Goal: Information Seeking & Learning: Learn about a topic

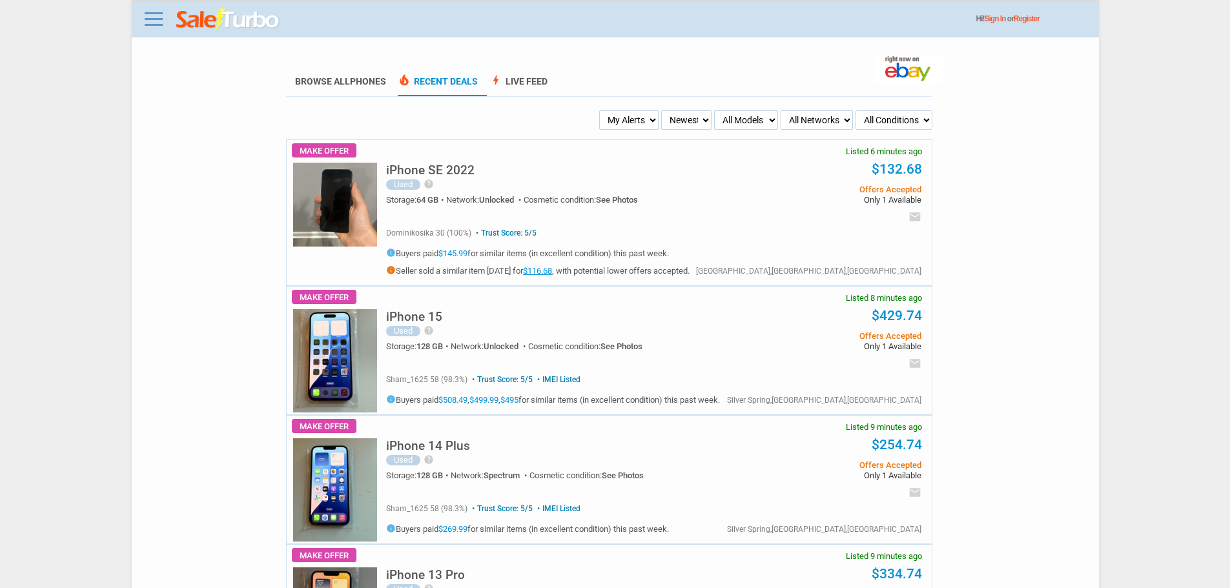
drag, startPoint x: 632, startPoint y: 127, endPoint x: 636, endPoint y: 121, distance: 7.0
click at [632, 127] on select "My Alerts All Deals BIN Only w/ Offers Only" at bounding box center [628, 119] width 59 height 19
select select "flash_bin"
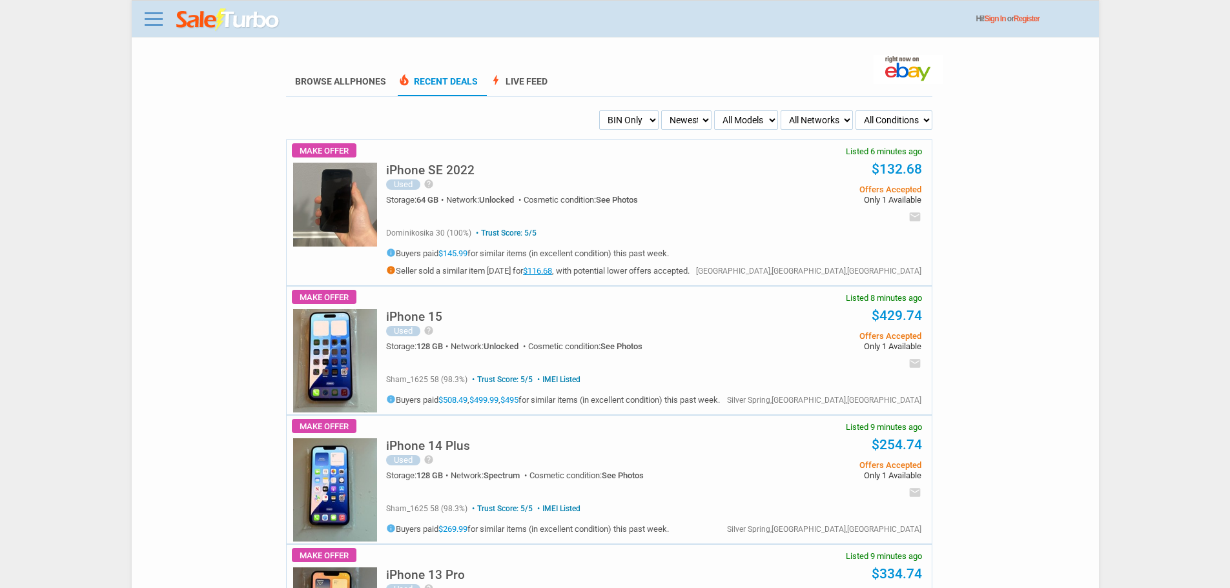
click at [601, 111] on select "My Alerts All Deals BIN Only w/ Offers Only" at bounding box center [628, 119] width 59 height 19
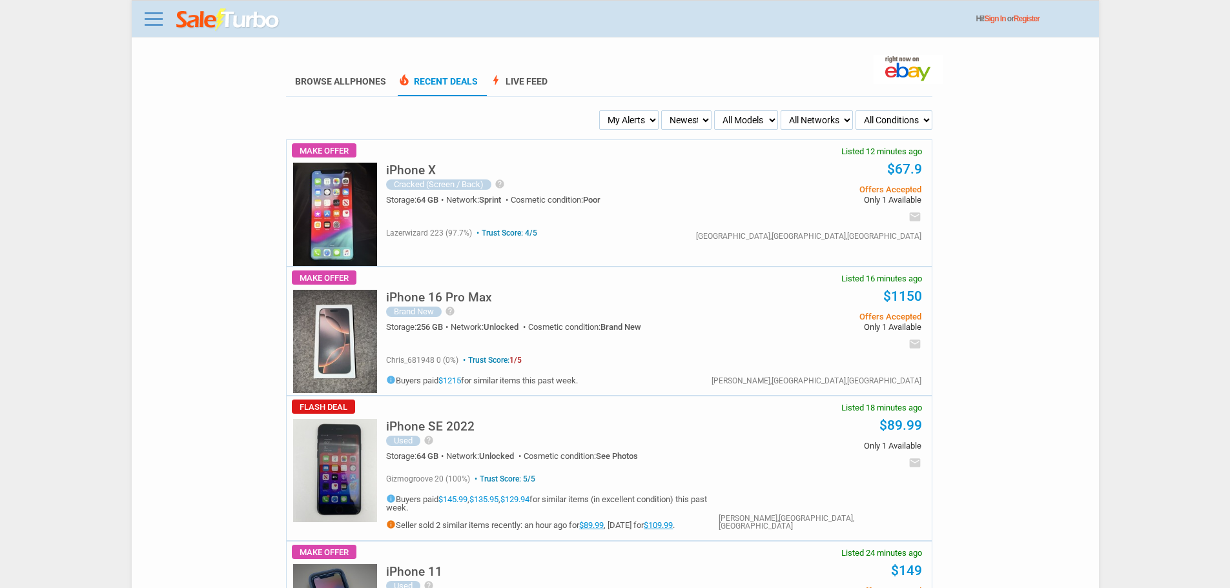
click at [665, 121] on select "Newest Oldest Sold Fastest Savvy Buyers Price (Low - High) Price (High - Low)" at bounding box center [686, 119] width 50 height 19
click at [615, 121] on select "My Alerts All Deals BIN Only w/ Offers Only" at bounding box center [628, 119] width 59 height 19
select select "flash_bin"
click at [601, 111] on select "My Alerts All Deals BIN Only w/ Offers Only" at bounding box center [628, 119] width 59 height 19
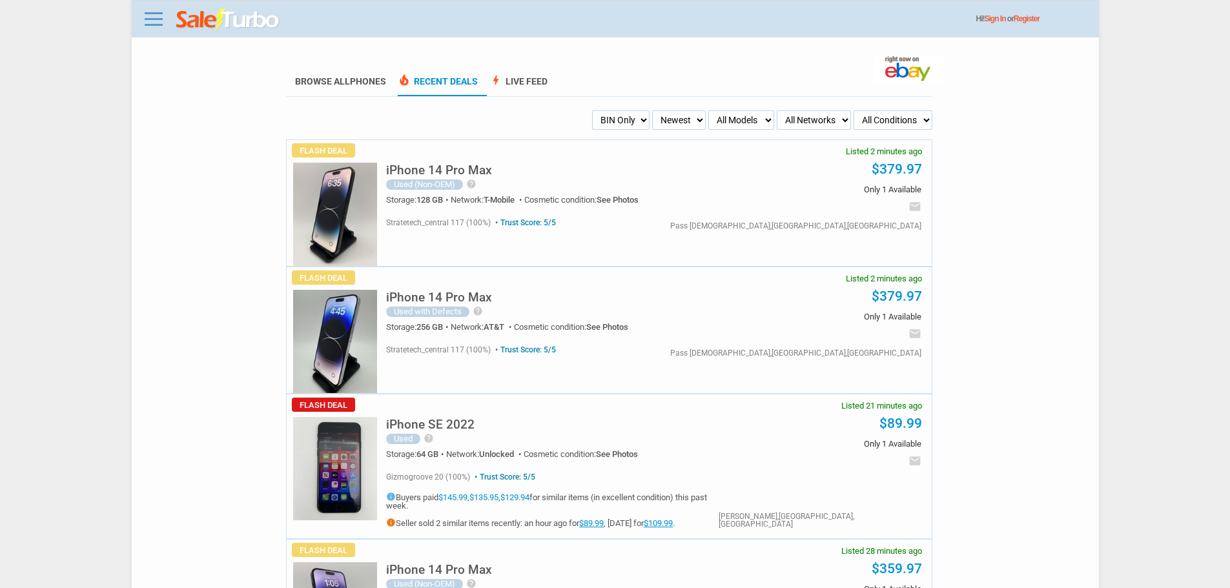
click at [327, 333] on img at bounding box center [335, 341] width 84 height 103
click at [463, 172] on h5 "iPhone 14 Pro Max" at bounding box center [439, 170] width 106 height 12
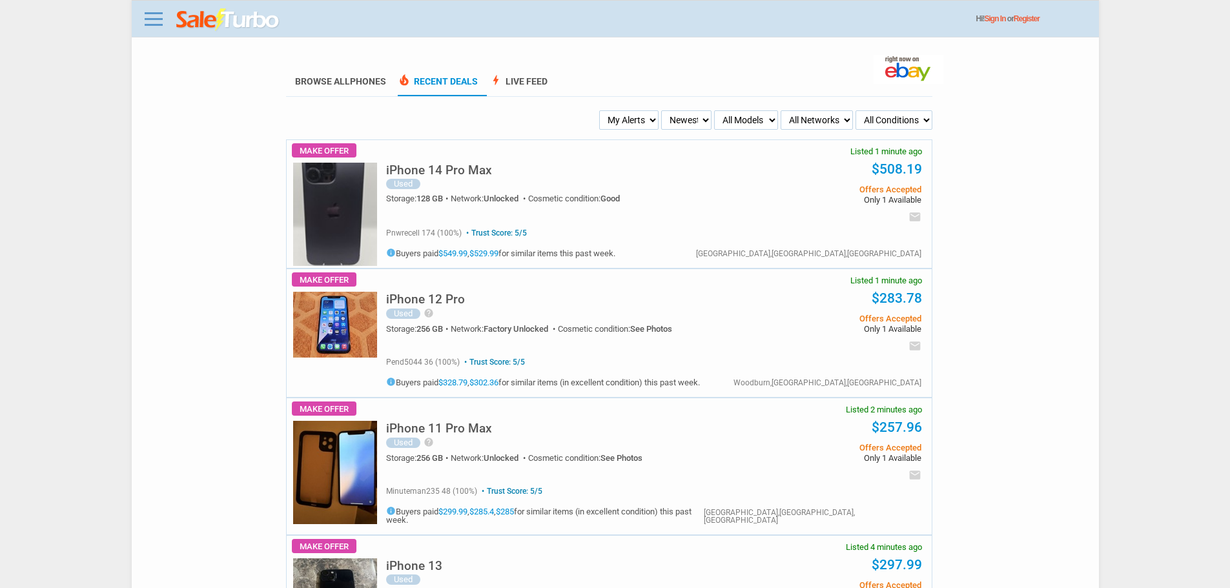
click at [628, 118] on select "My Alerts All Deals BIN Only w/ Offers Only" at bounding box center [628, 119] width 59 height 19
select select "flash_bin"
click at [601, 111] on select "My Alerts All Deals BIN Only w/ Offers Only" at bounding box center [628, 119] width 59 height 19
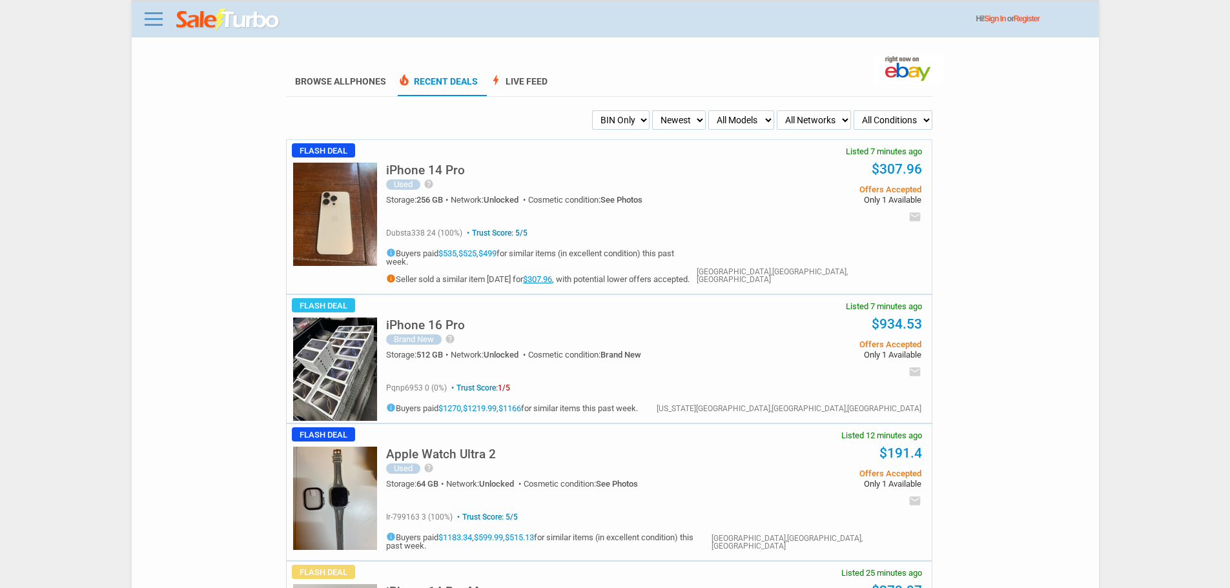
click at [364, 330] on img at bounding box center [335, 369] width 84 height 103
click at [332, 227] on img at bounding box center [335, 214] width 84 height 103
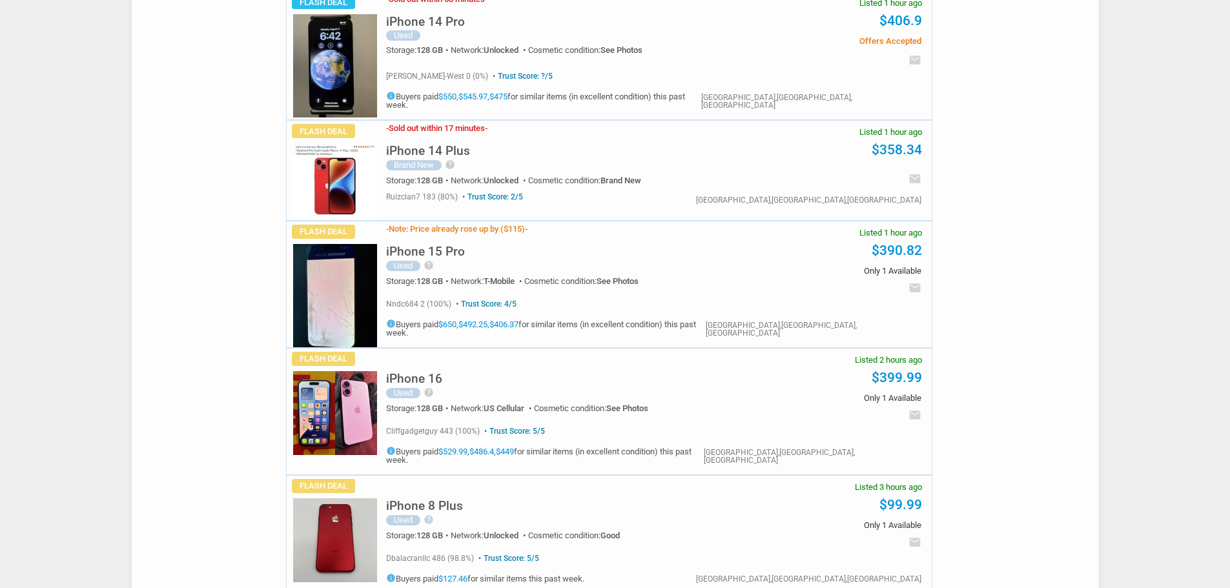
scroll to position [839, 0]
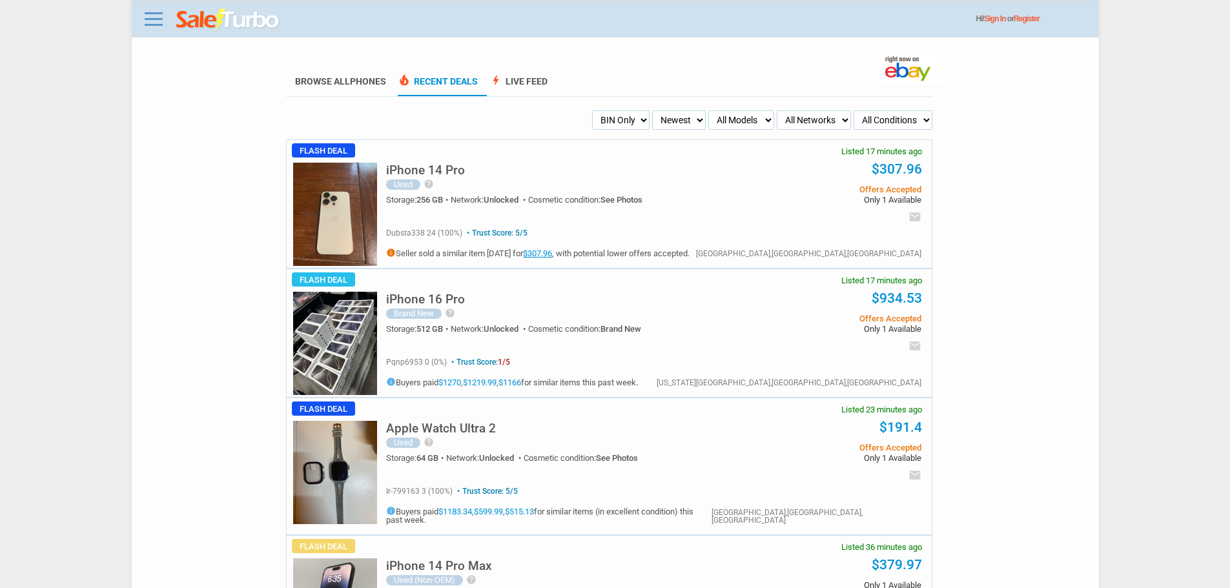
scroll to position [857, 0]
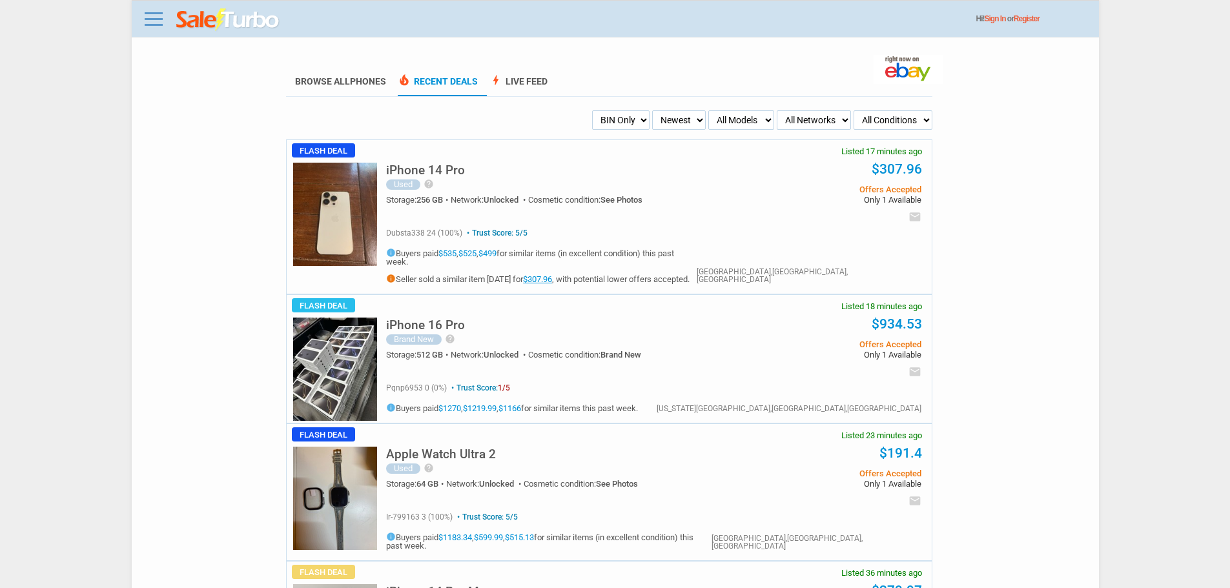
click at [637, 117] on select "My Alerts All Deals BIN Only w/ Offers Only" at bounding box center [620, 119] width 57 height 19
click at [684, 119] on select "Newest Oldest Sold Fastest Savvy Buyers Price (Low - High) Price (High - Low)" at bounding box center [679, 119] width 54 height 19
select select "oldest"
click at [656, 111] on select "Newest Oldest Sold Fastest Savvy Buyers Price (Low - High) Price (High - Low)" at bounding box center [679, 119] width 54 height 19
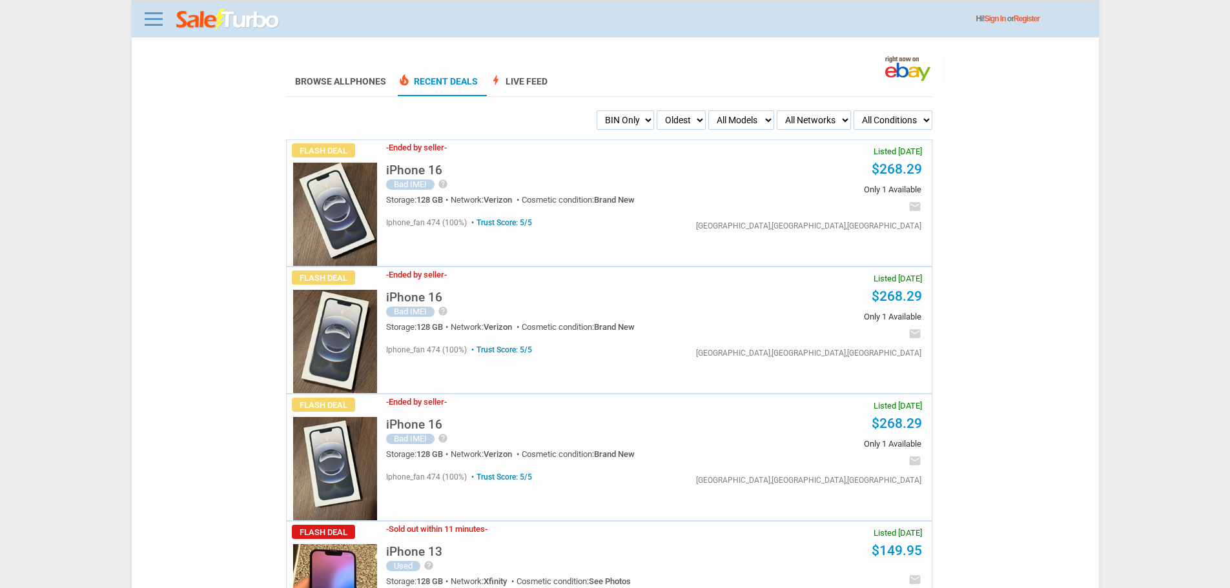
drag, startPoint x: 0, startPoint y: 0, endPoint x: 687, endPoint y: 128, distance: 698.7
click at [687, 125] on select "Newest Oldest Sold Fastest Savvy Buyers Price (Low - High) Price (High - Low)" at bounding box center [680, 119] width 49 height 19
select select "fastest"
click at [656, 111] on select "Newest Oldest Sold Fastest Savvy Buyers Price (Low - High) Price (High - Low)" at bounding box center [680, 119] width 49 height 19
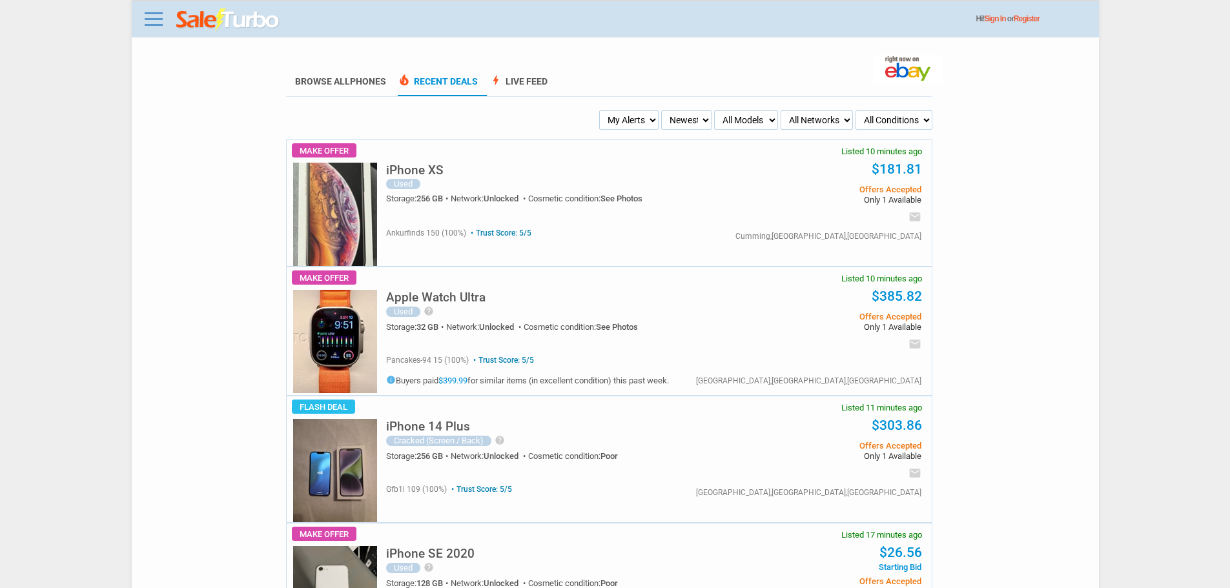
click at [636, 124] on select "My Alerts All Deals BIN Only w/ Offers Only" at bounding box center [628, 119] width 59 height 19
select select "flash_bin"
click at [601, 111] on select "My Alerts All Deals BIN Only w/ Offers Only" at bounding box center [628, 119] width 59 height 19
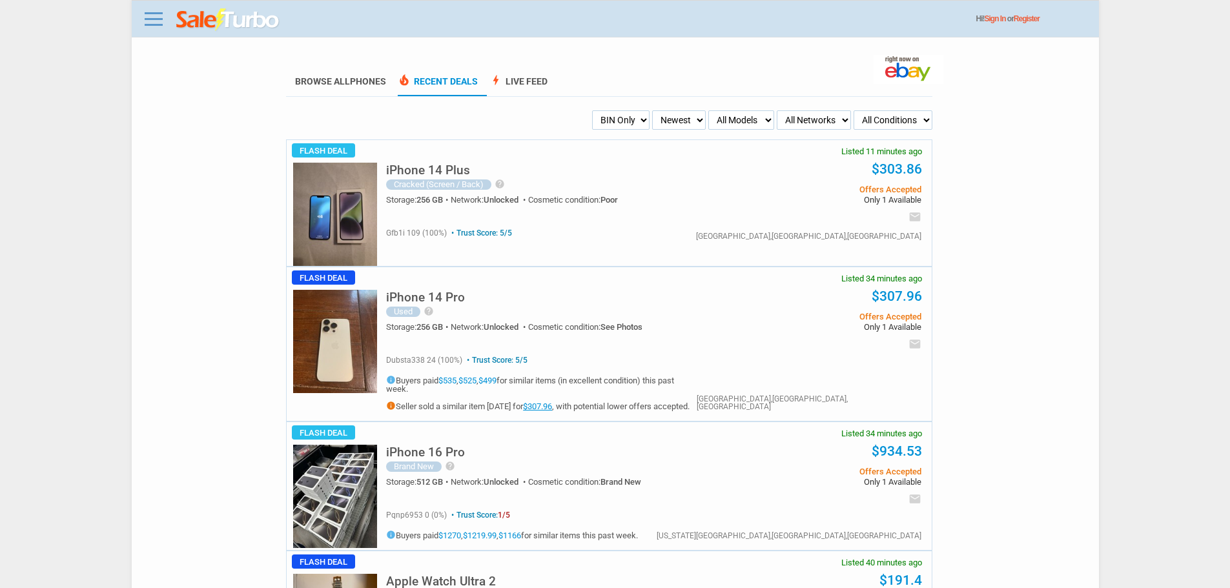
click at [361, 196] on img at bounding box center [335, 214] width 84 height 103
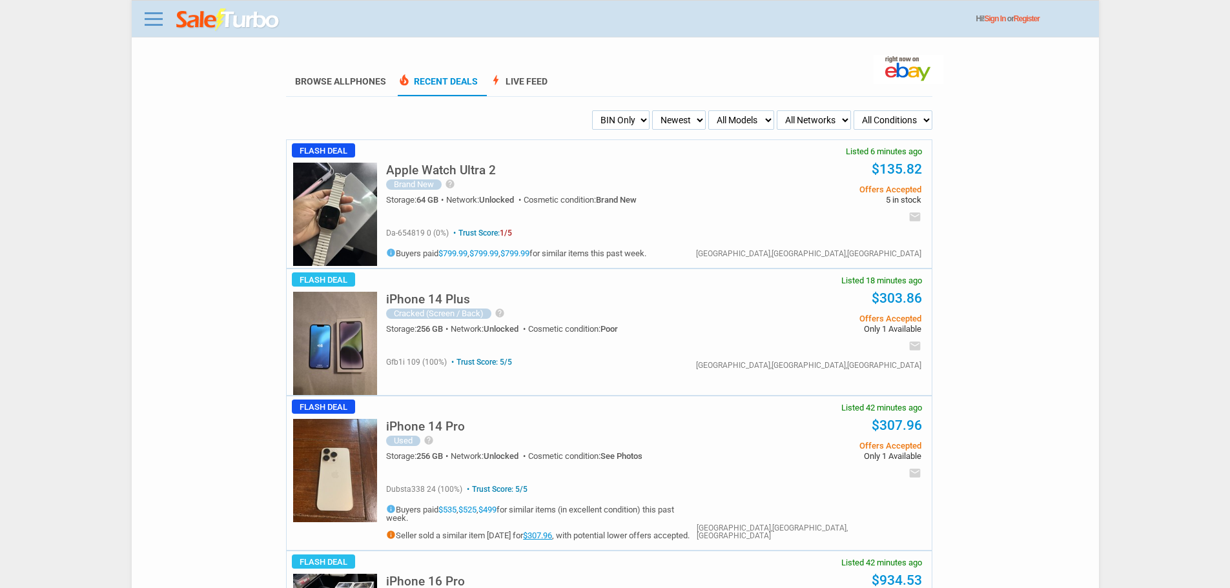
drag, startPoint x: 638, startPoint y: 118, endPoint x: 635, endPoint y: 127, distance: 8.8
click at [638, 118] on select "My Alerts All Deals BIN Only w/ Offers Only" at bounding box center [620, 119] width 57 height 19
select select "flash_offers"
click at [592, 111] on select "My Alerts All Deals BIN Only w/ Offers Only" at bounding box center [620, 119] width 57 height 19
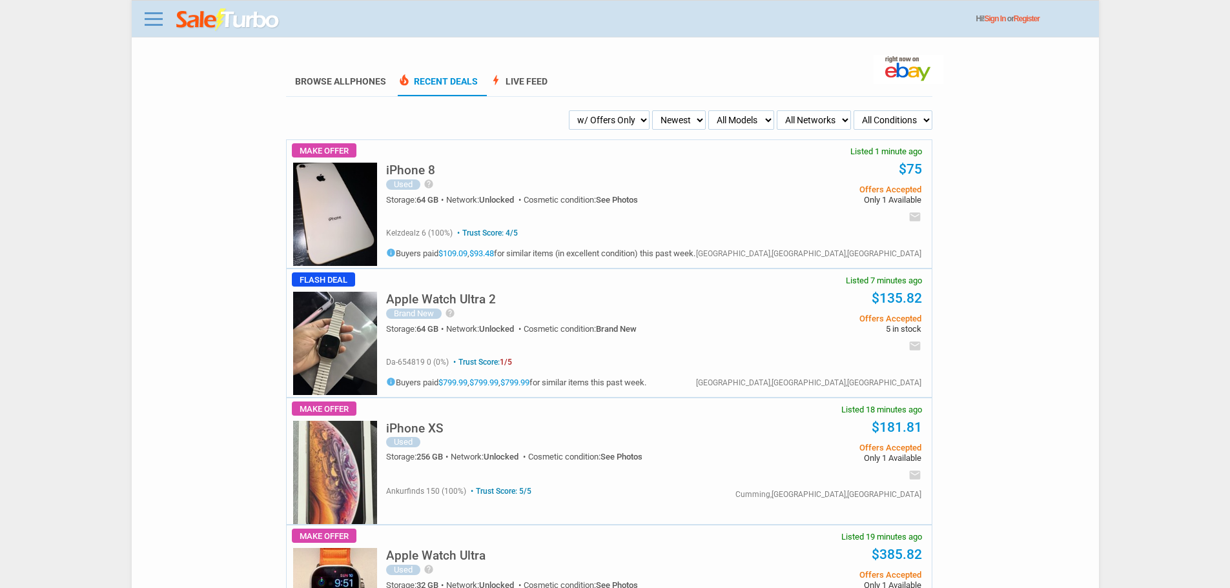
click at [610, 122] on select "My Alerts All Deals BIN Only w/ Offers Only" at bounding box center [609, 119] width 81 height 19
